Goal: Task Accomplishment & Management: Complete application form

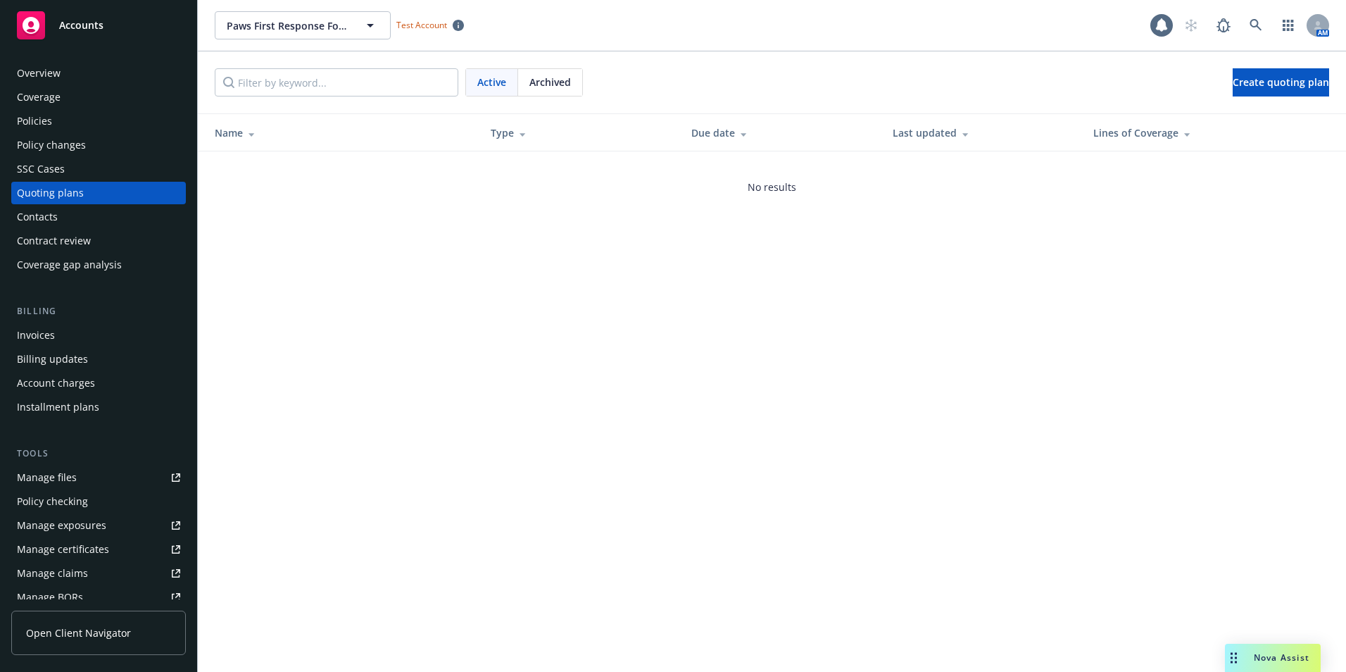
click at [70, 190] on div "Quoting plans" at bounding box center [50, 193] width 67 height 23
click at [1273, 89] on link "Create quoting plan" at bounding box center [1281, 82] width 96 height 28
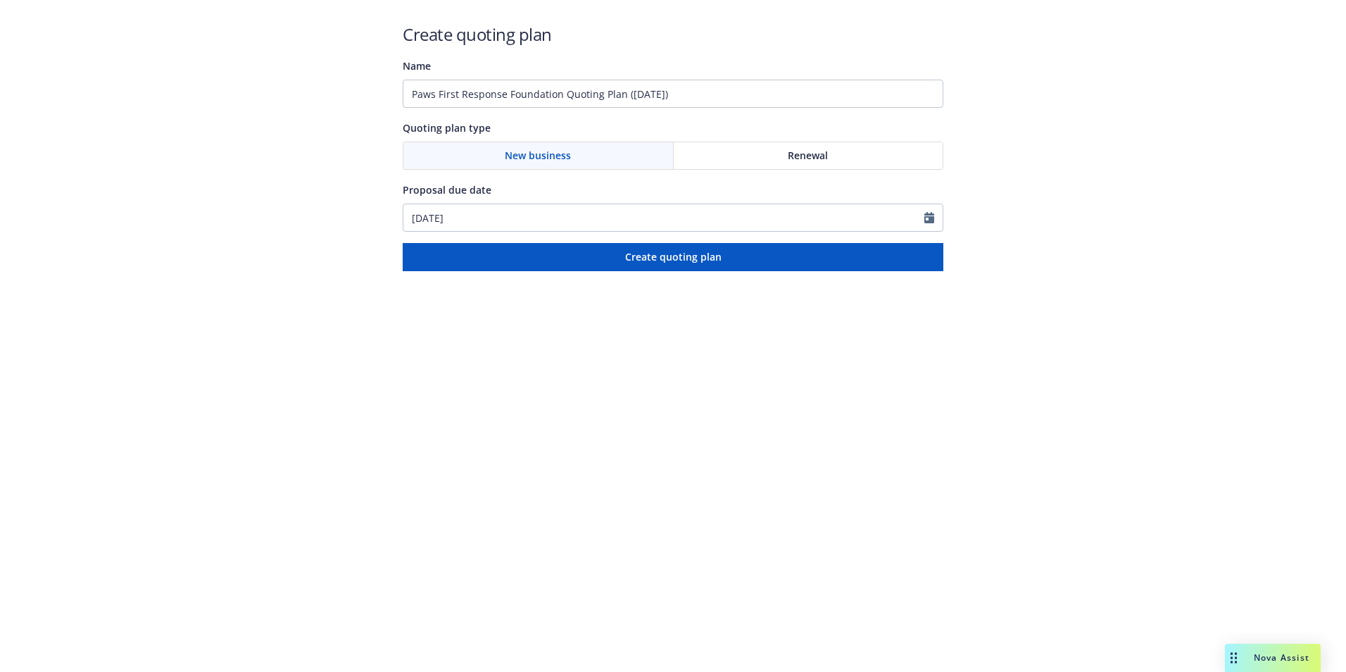
click at [605, 154] on div "New business" at bounding box center [538, 155] width 270 height 27
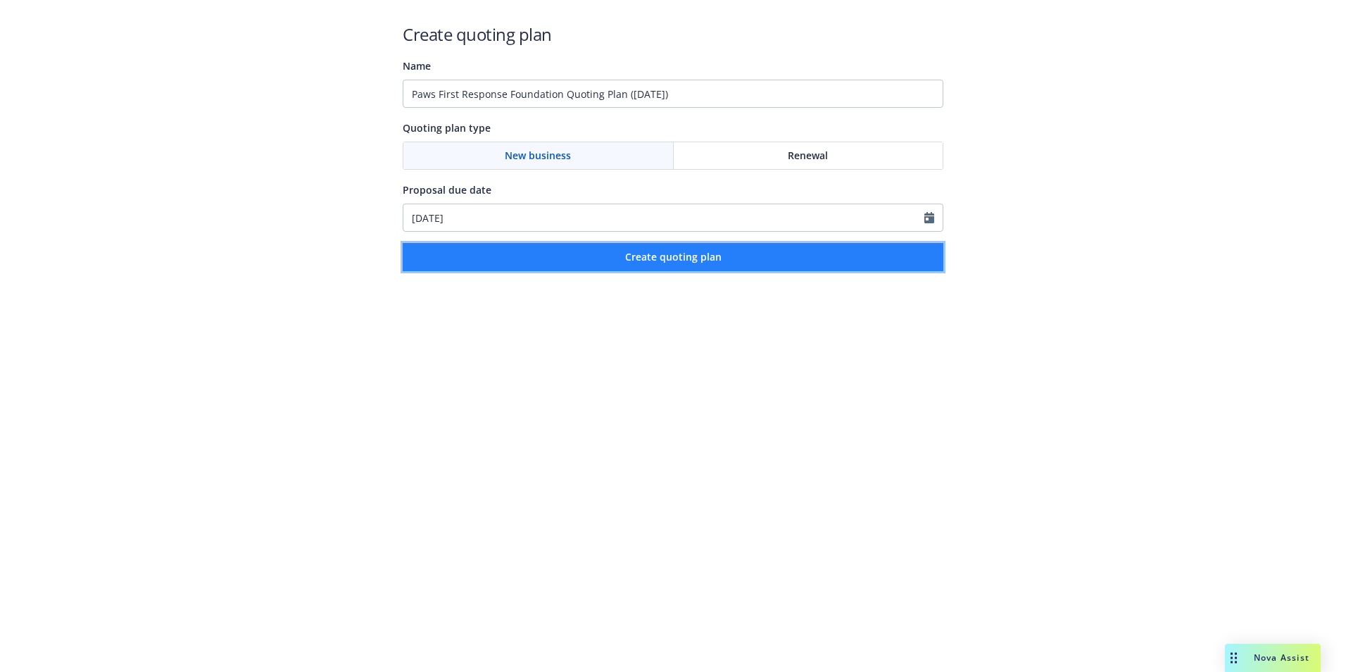
click at [675, 255] on span "Create quoting plan" at bounding box center [673, 256] width 96 height 13
